Goal: Task Accomplishment & Management: Manage account settings

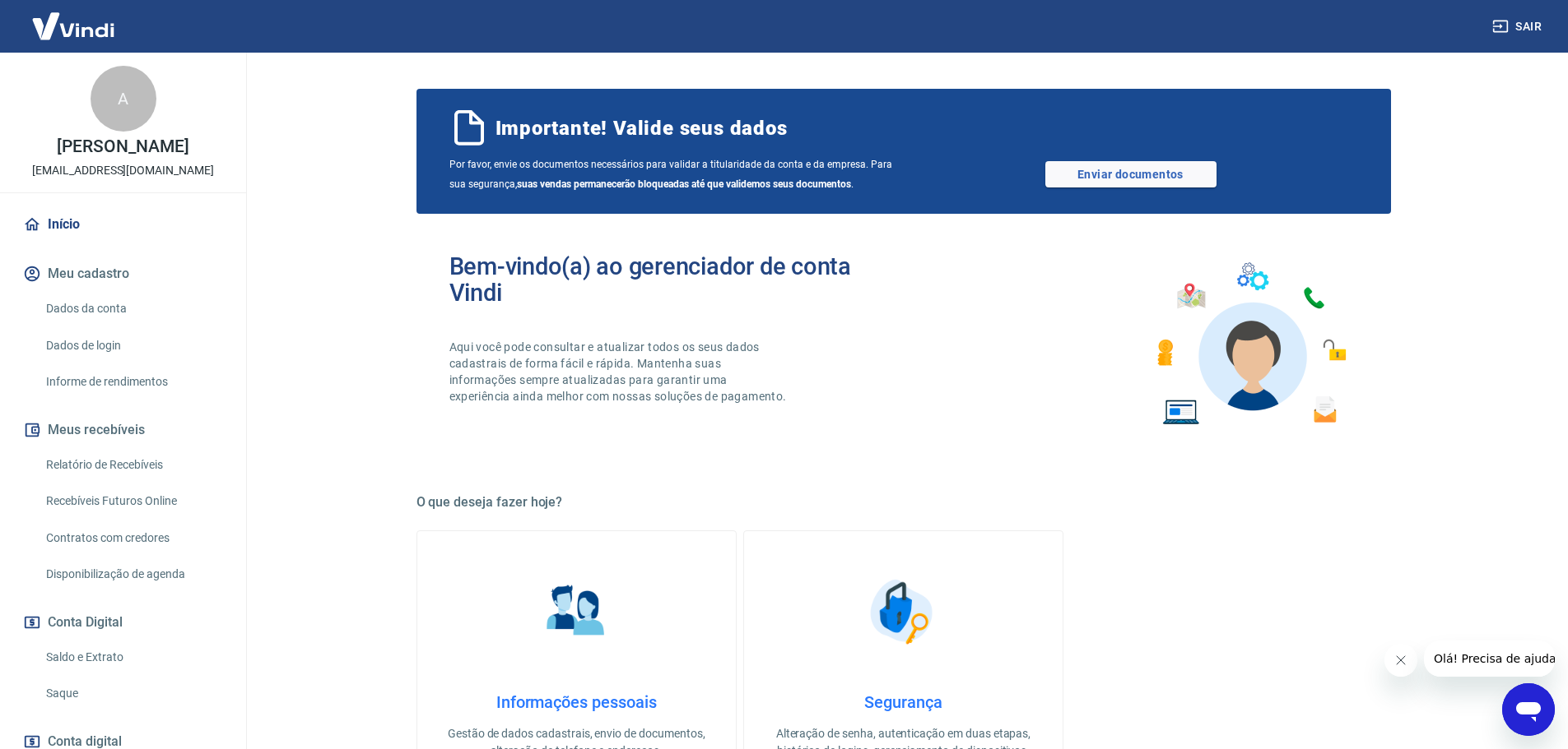
click at [86, 302] on link "Dados da conta" at bounding box center [133, 309] width 187 height 34
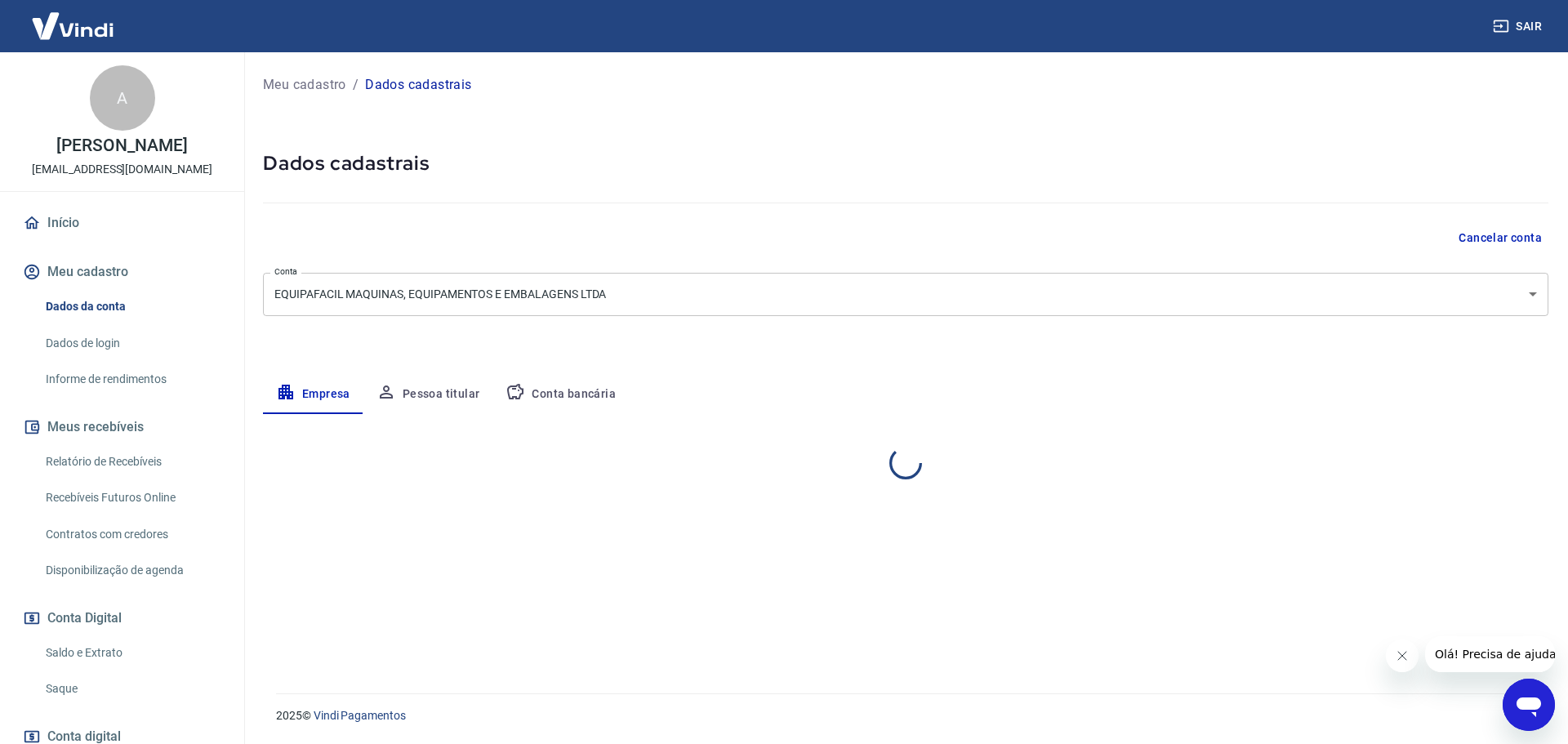
select select "SC"
select select "business"
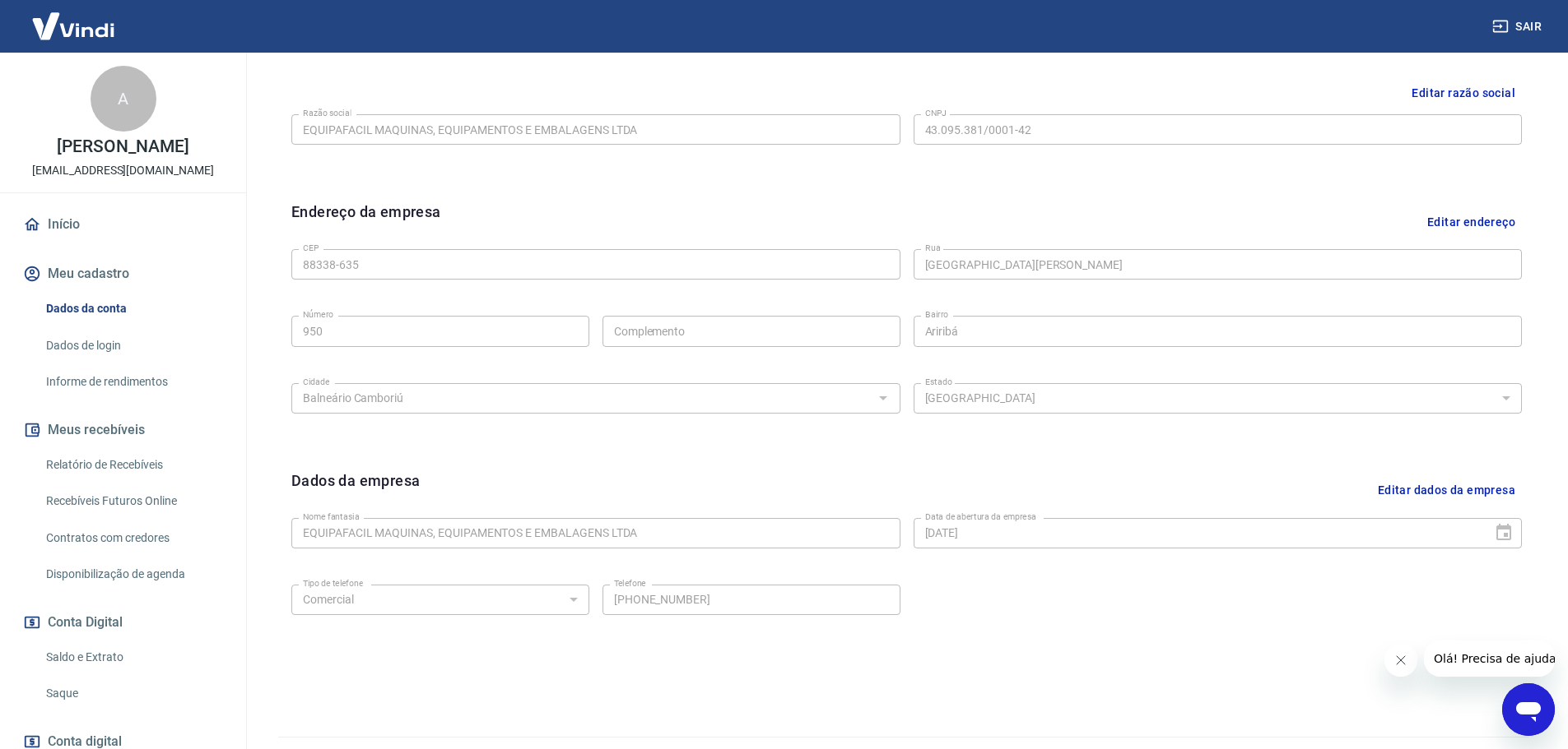
scroll to position [437, 0]
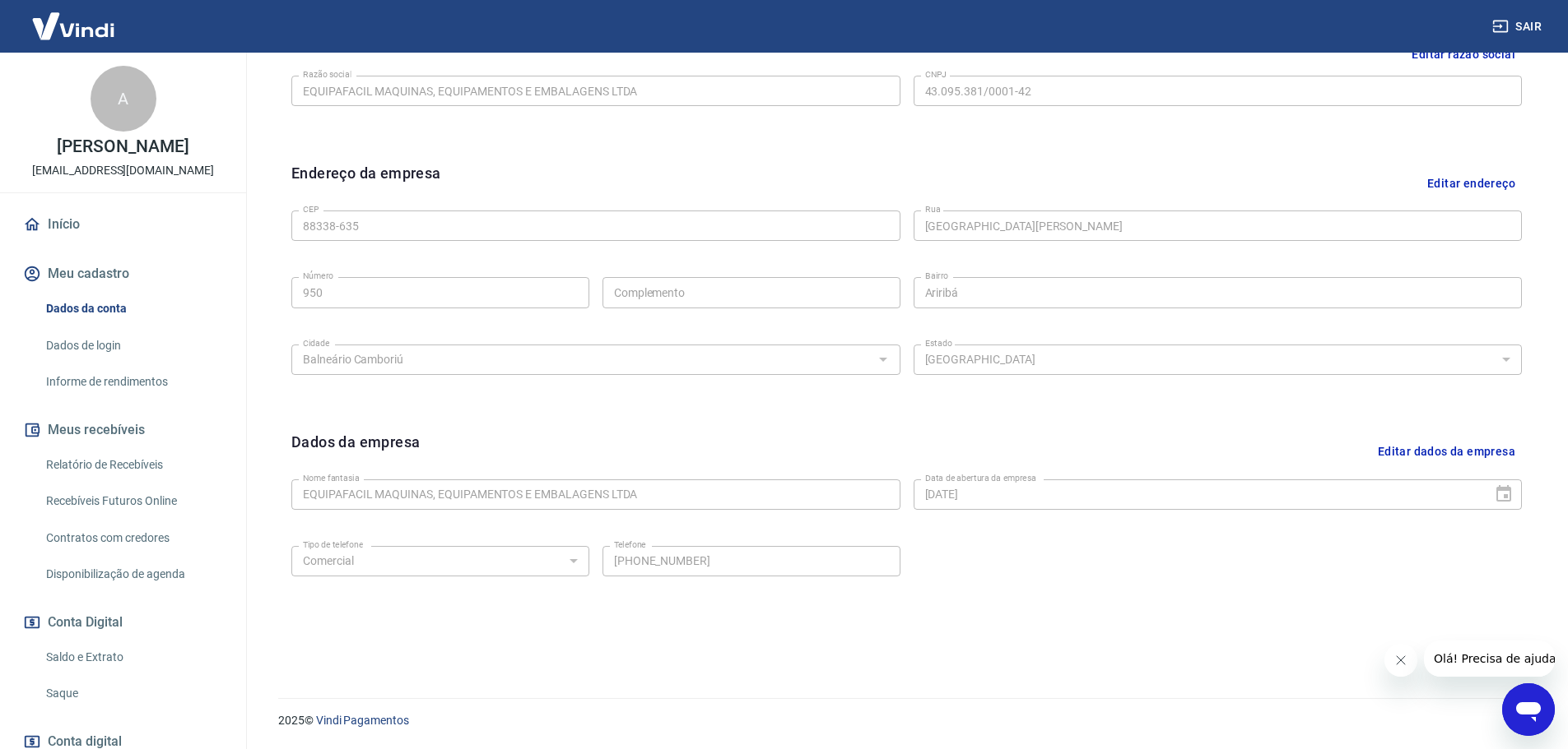
click at [96, 348] on link "Dados de login" at bounding box center [133, 346] width 187 height 34
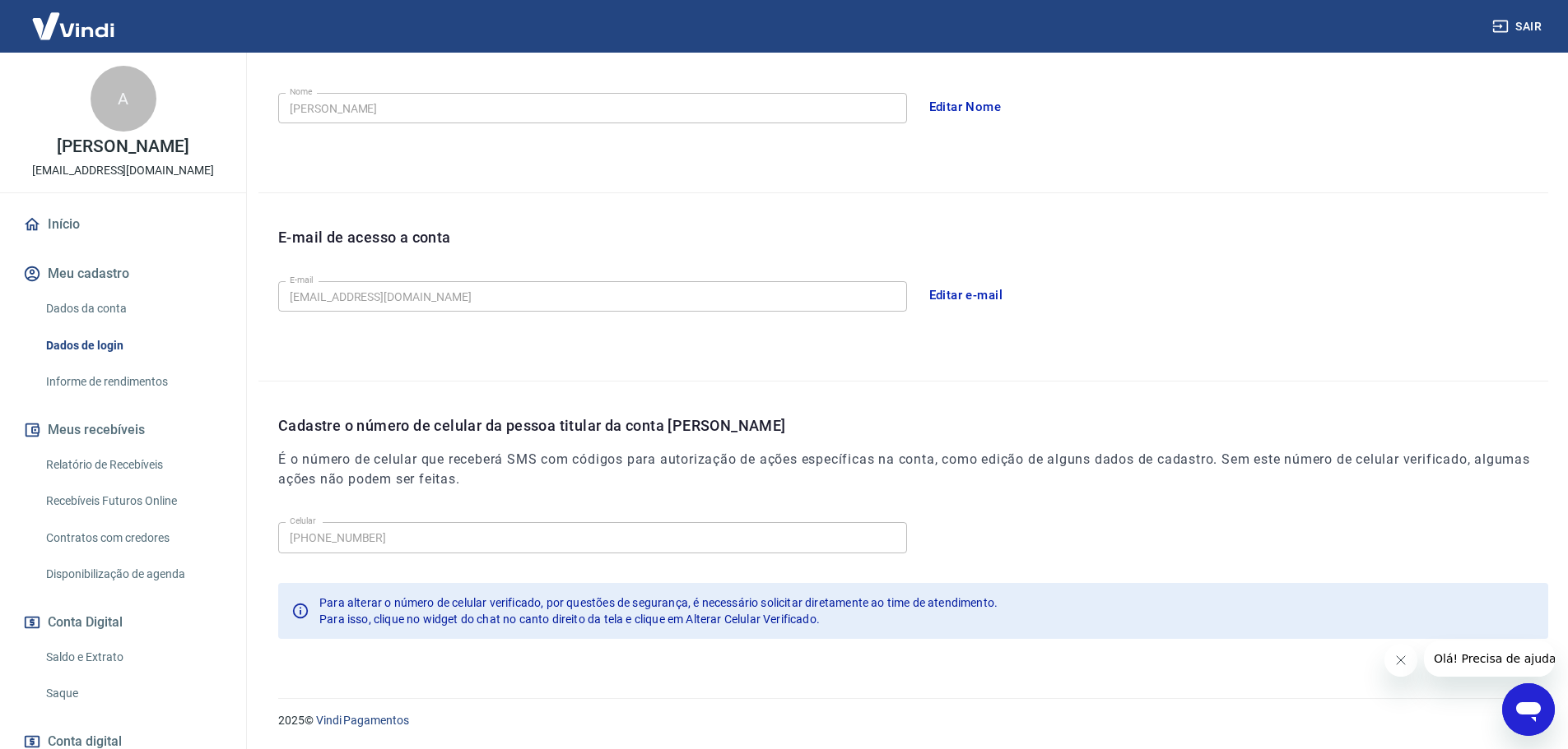
scroll to position [304, 0]
click at [95, 379] on link "Informe de rendimentos" at bounding box center [133, 382] width 187 height 34
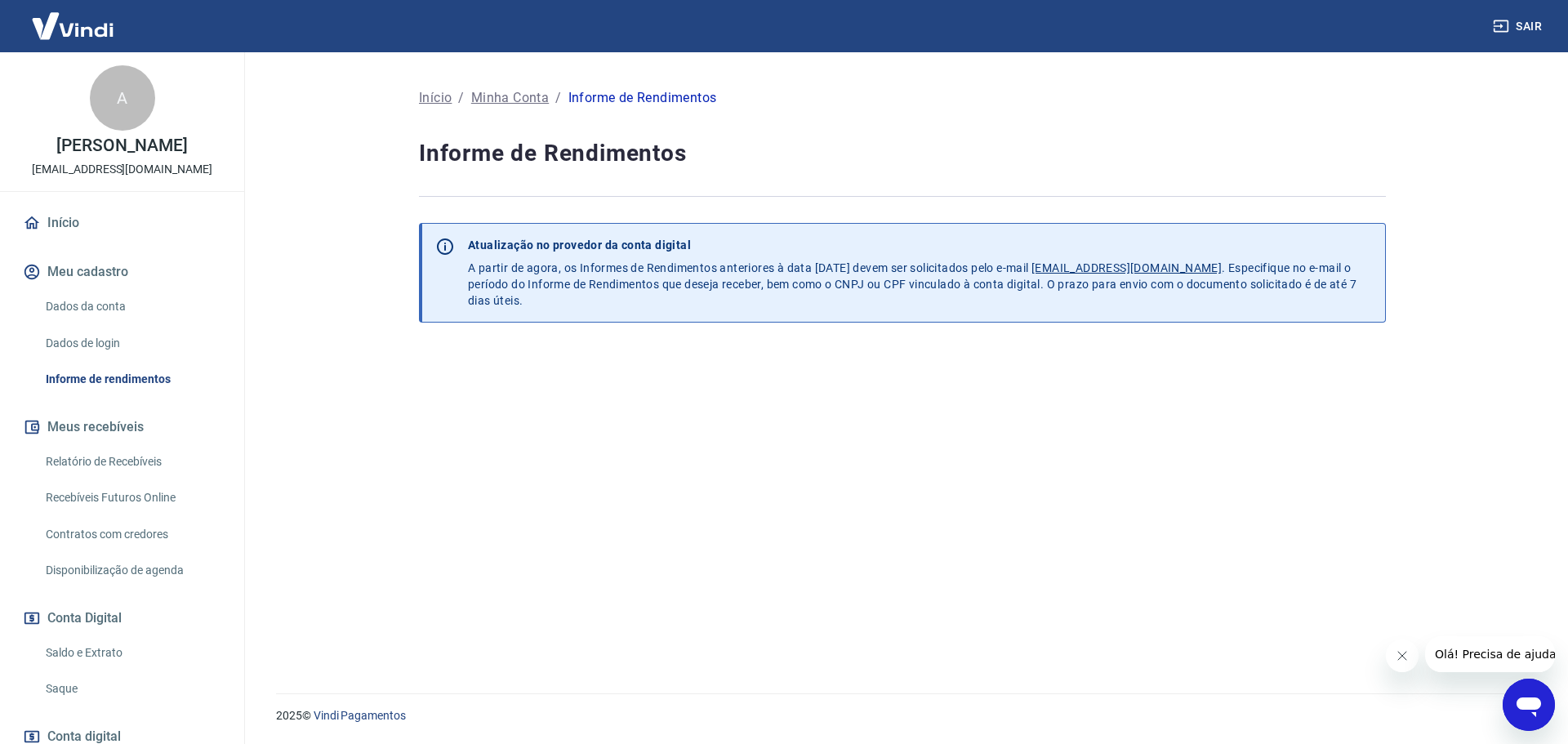
click at [110, 644] on link "Saldo e Extrato" at bounding box center [132, 653] width 185 height 34
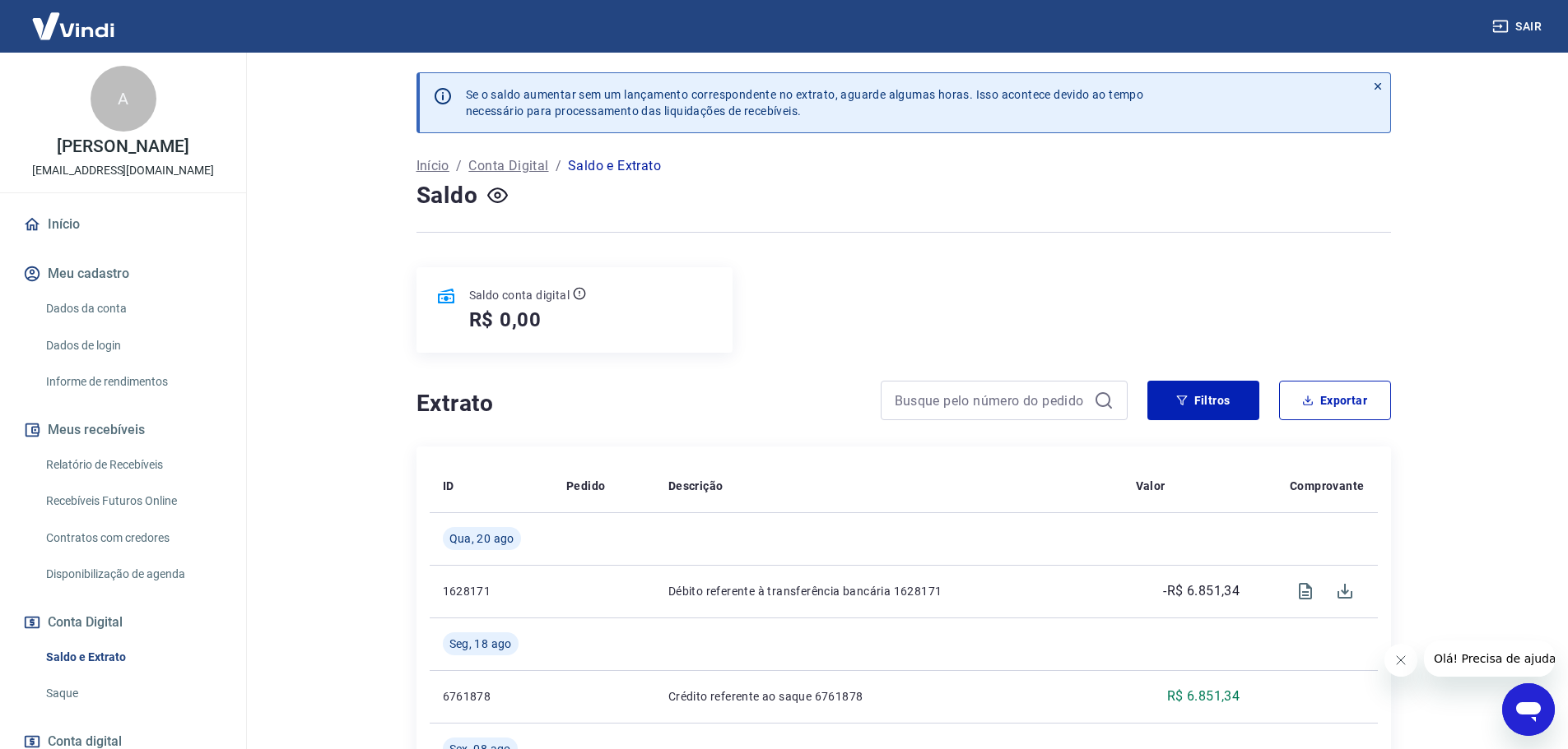
click at [90, 686] on link "Saque" at bounding box center [133, 694] width 187 height 34
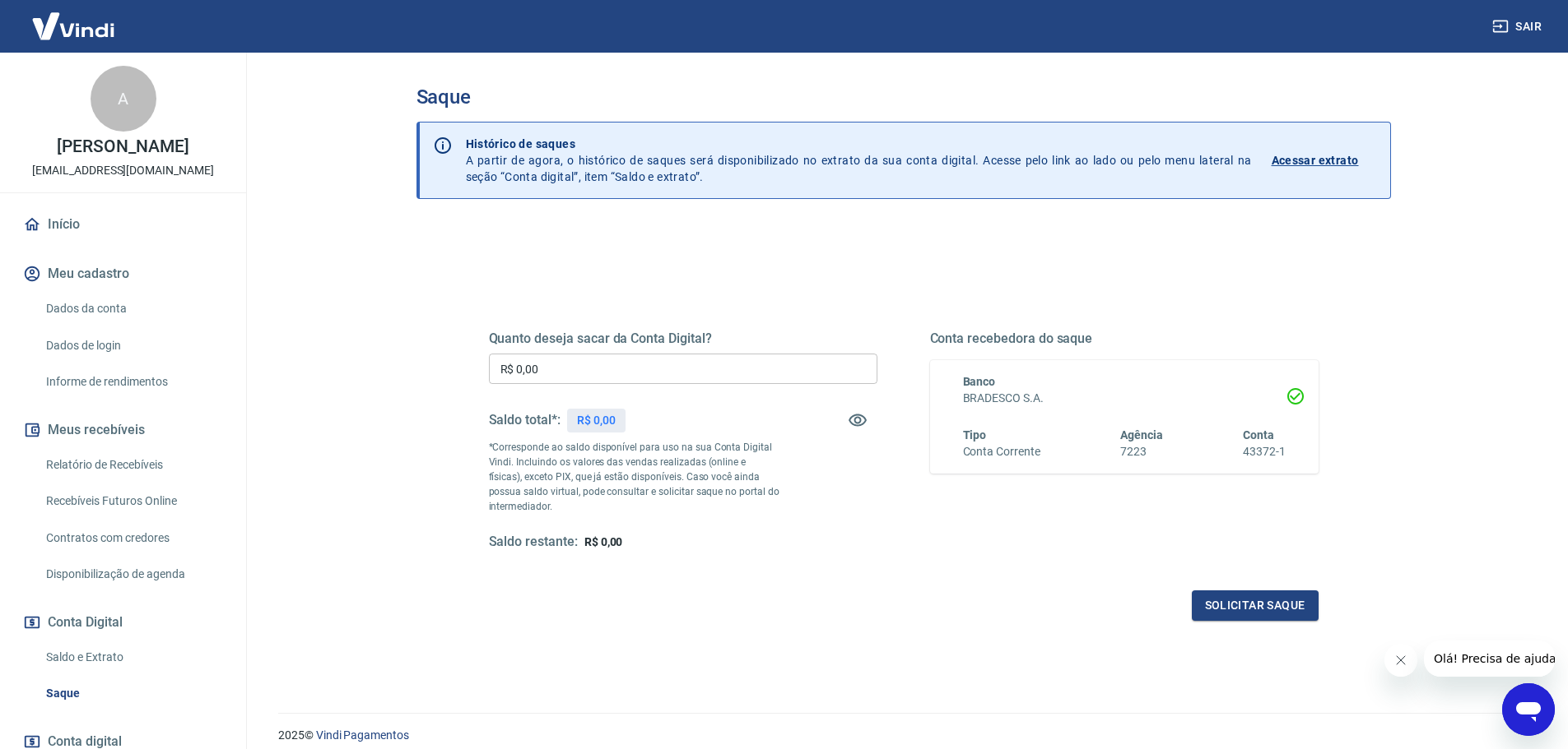
click at [74, 223] on link "Início" at bounding box center [123, 225] width 207 height 36
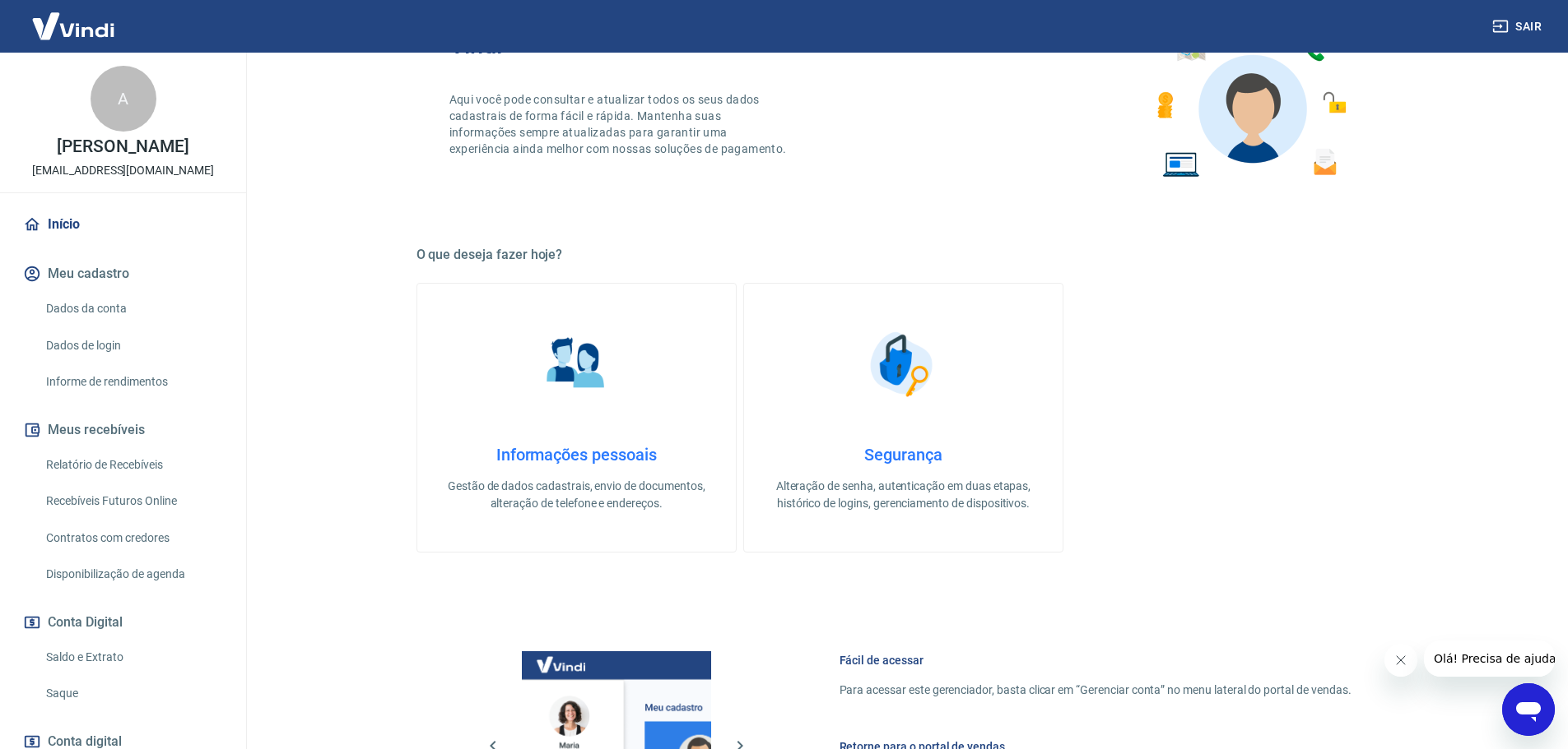
scroll to position [168, 0]
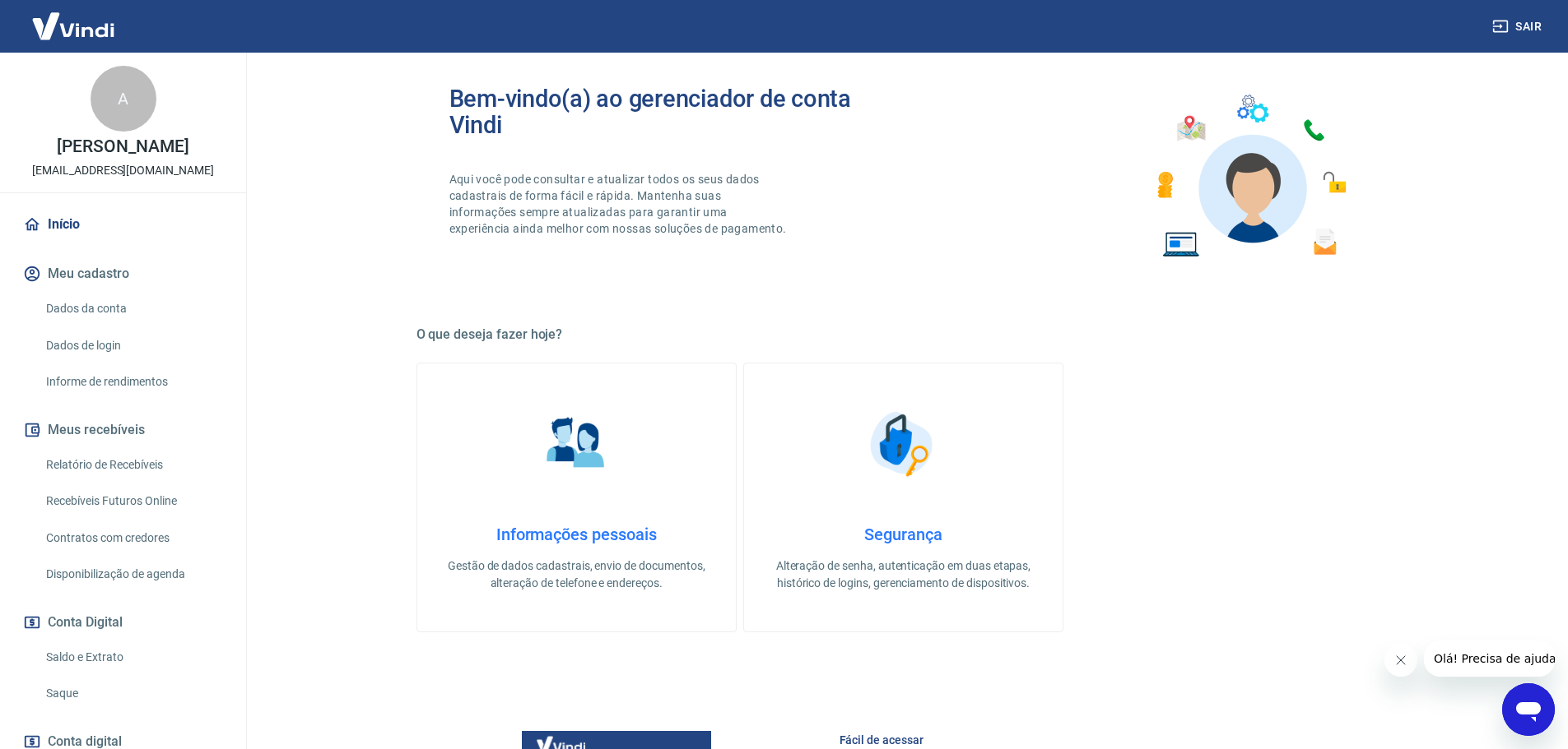
click at [668, 488] on link "Informações pessoais Gestão de dados cadastrais, envio de documentos, alteração…" at bounding box center [576, 498] width 320 height 270
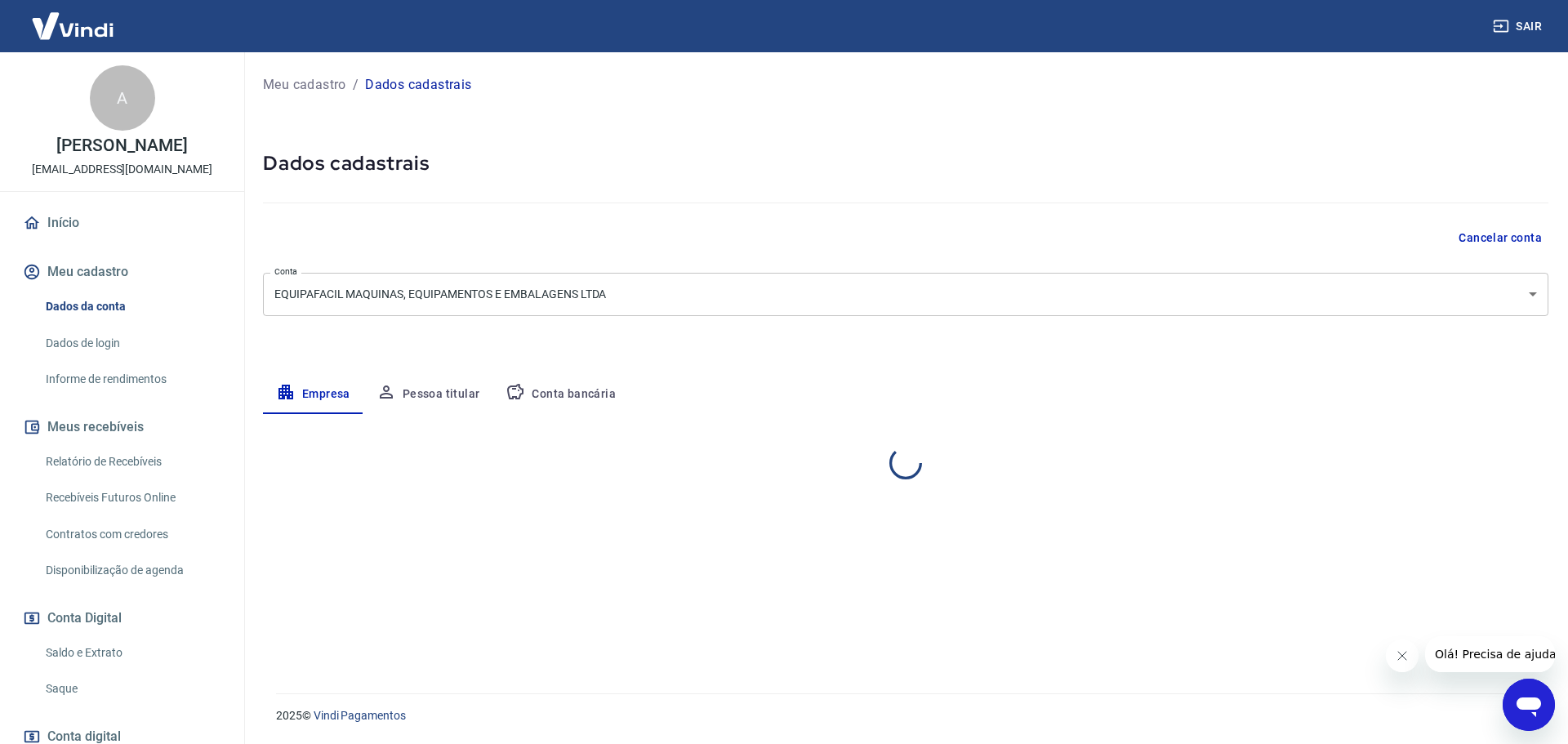
select select "SC"
select select "business"
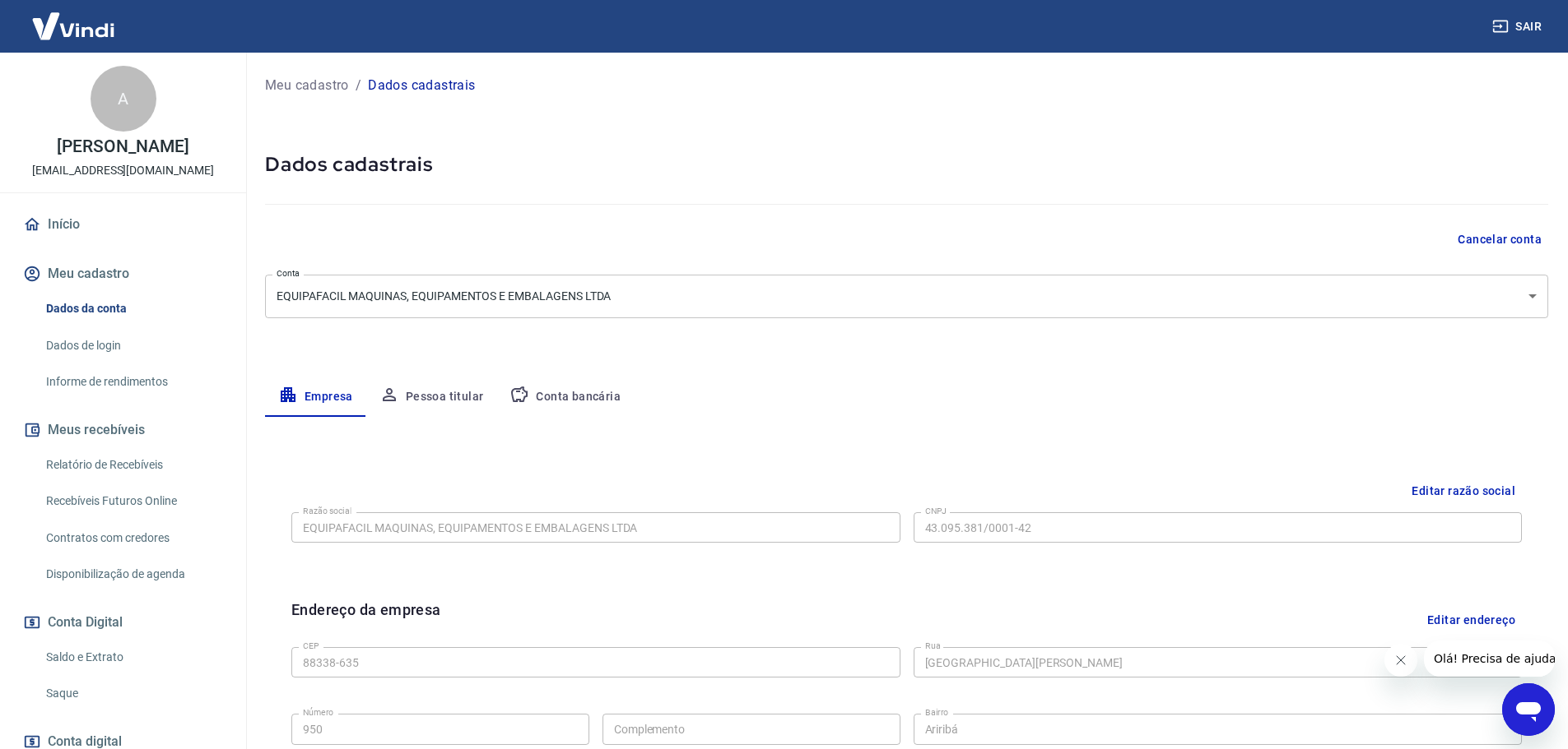
click at [53, 20] on img at bounding box center [74, 26] width 107 height 51
